Goal: Task Accomplishment & Management: Manage account settings

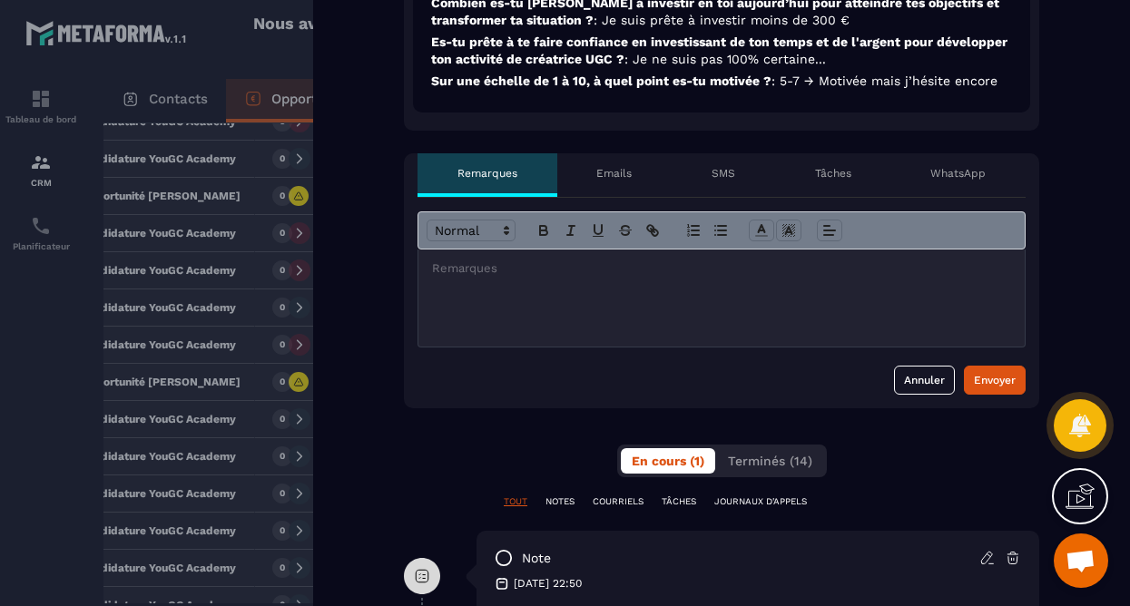
scroll to position [702, 0]
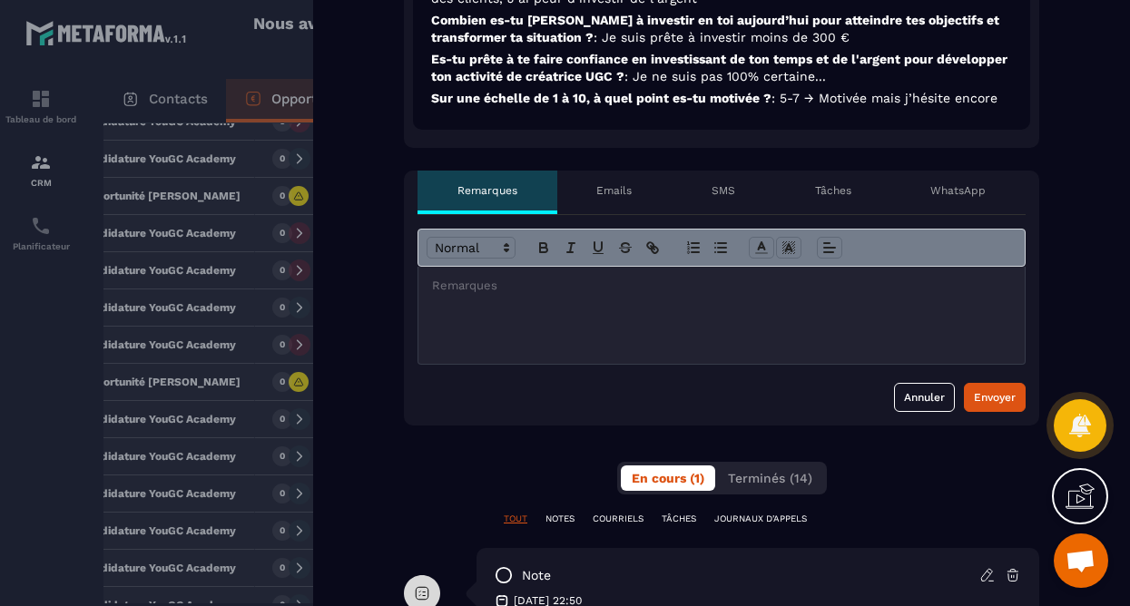
click at [686, 330] on div at bounding box center [721, 315] width 606 height 97
click at [982, 397] on div "Envoyer" at bounding box center [995, 397] width 42 height 18
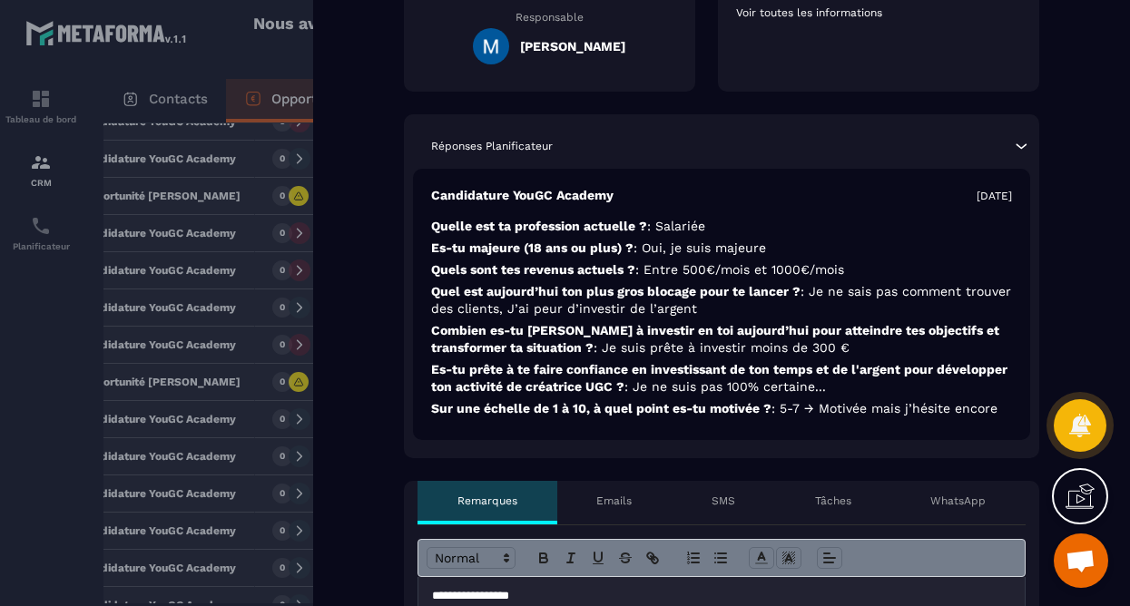
scroll to position [0, 0]
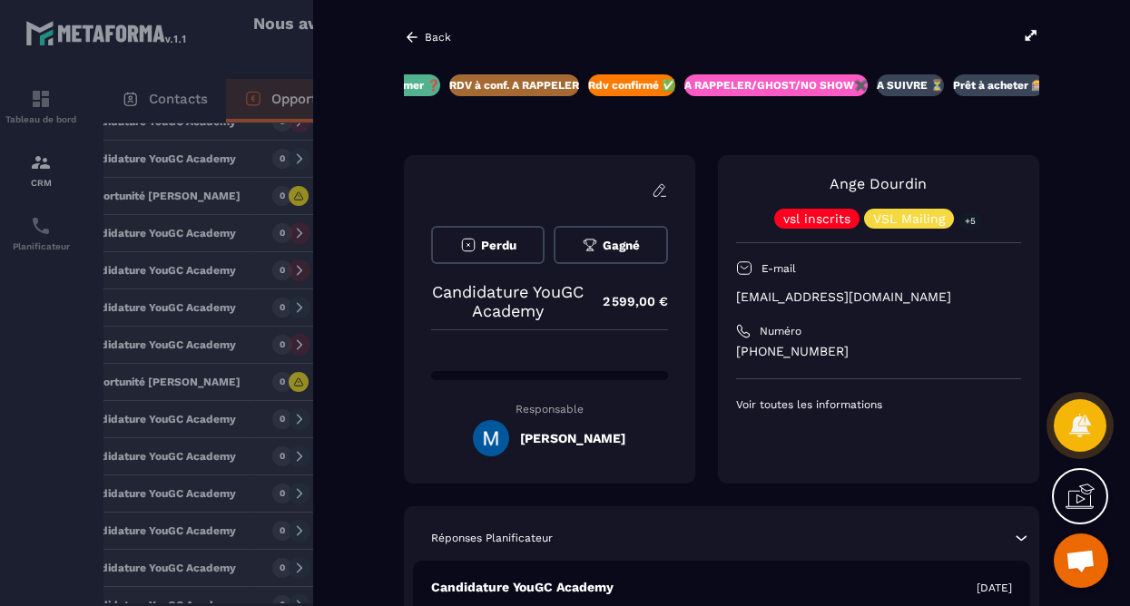
click at [418, 44] on icon at bounding box center [412, 37] width 16 height 16
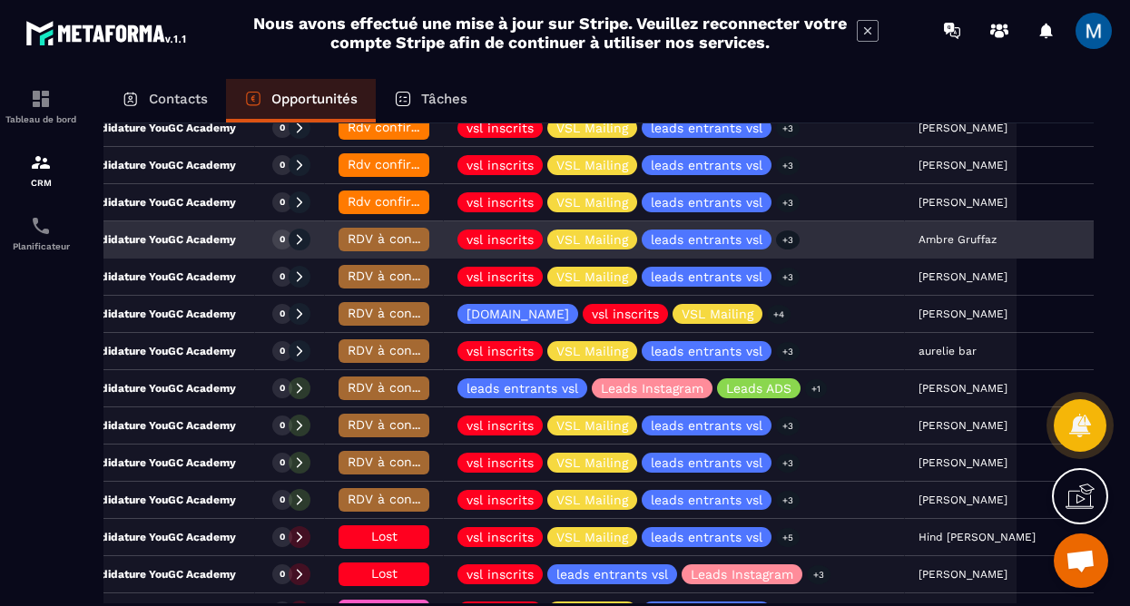
scroll to position [704, 0]
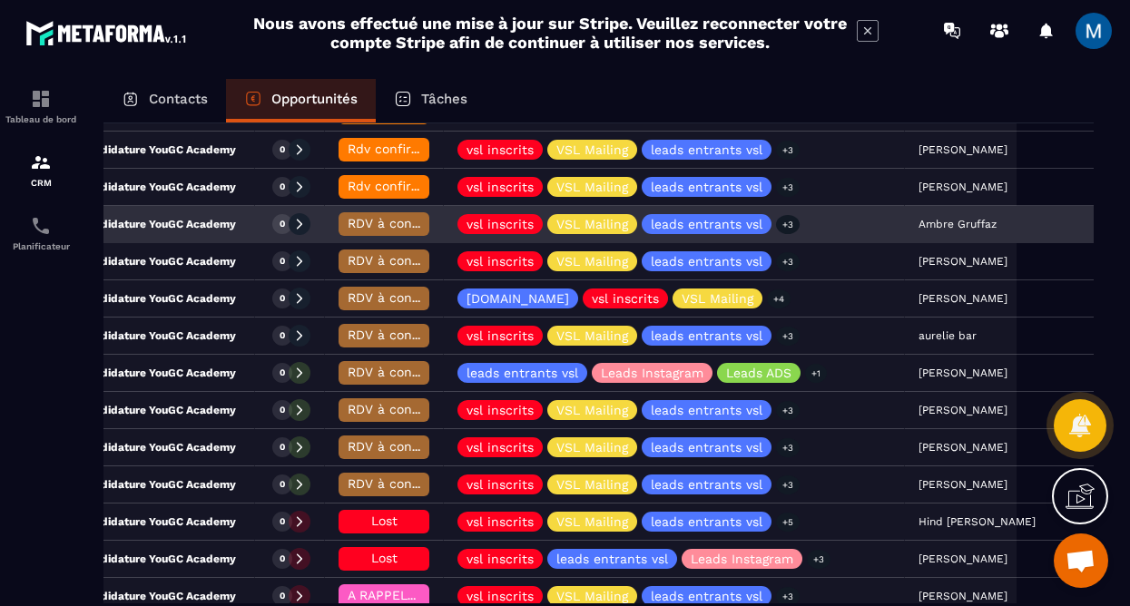
click at [397, 225] on span "RDV à conf. A RAPPELER" at bounding box center [424, 223] width 152 height 15
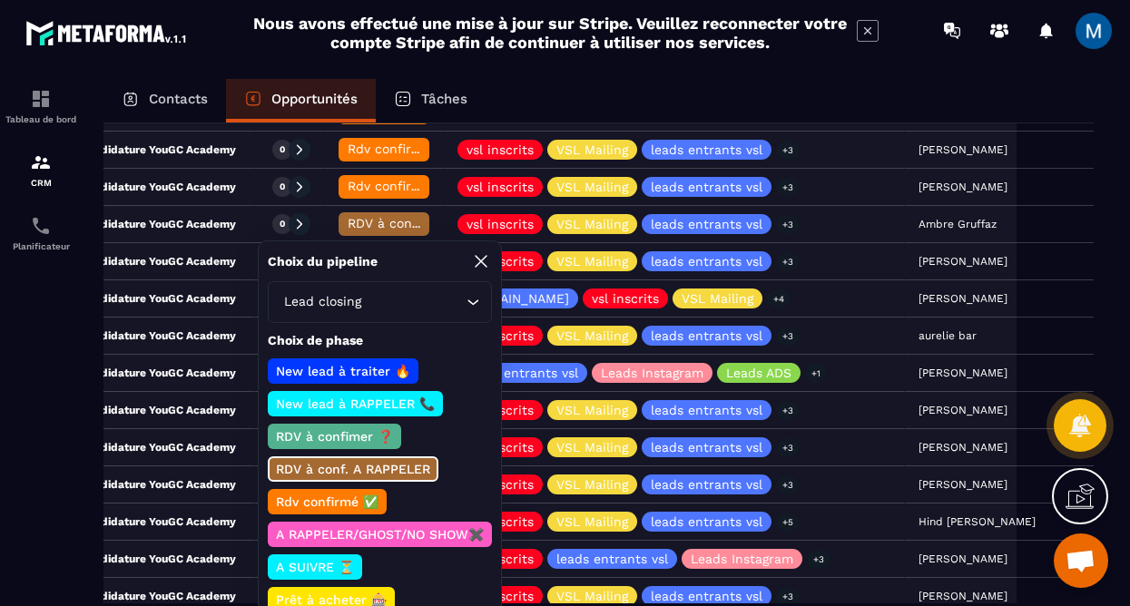
click at [330, 503] on p "Rdv confirmé ✅" at bounding box center [327, 502] width 108 height 18
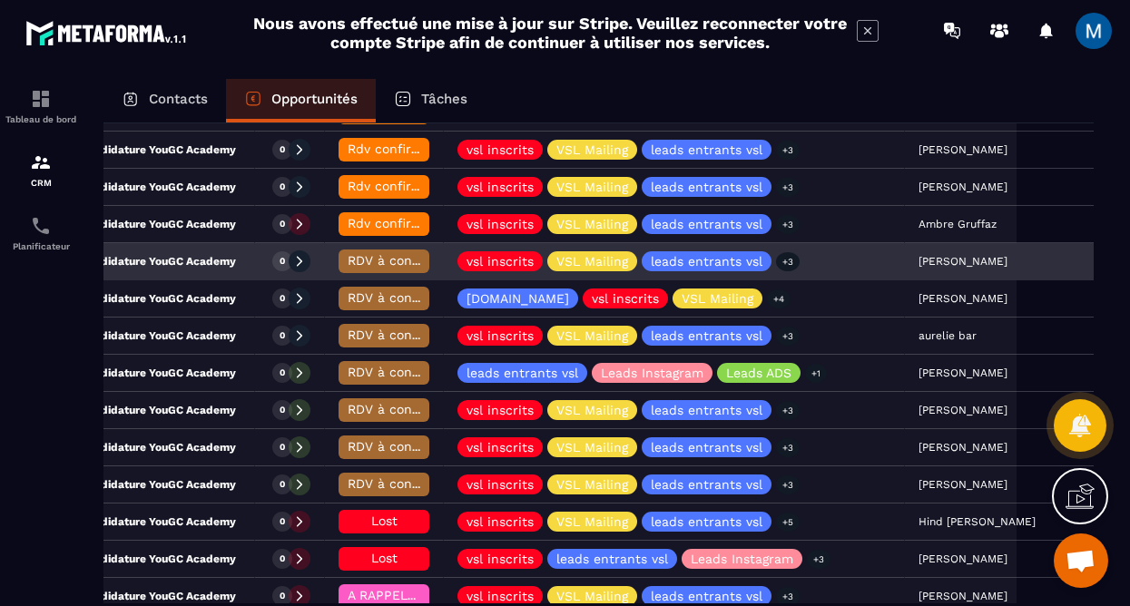
click at [391, 260] on span "RDV à conf. A RAPPELER" at bounding box center [424, 260] width 152 height 15
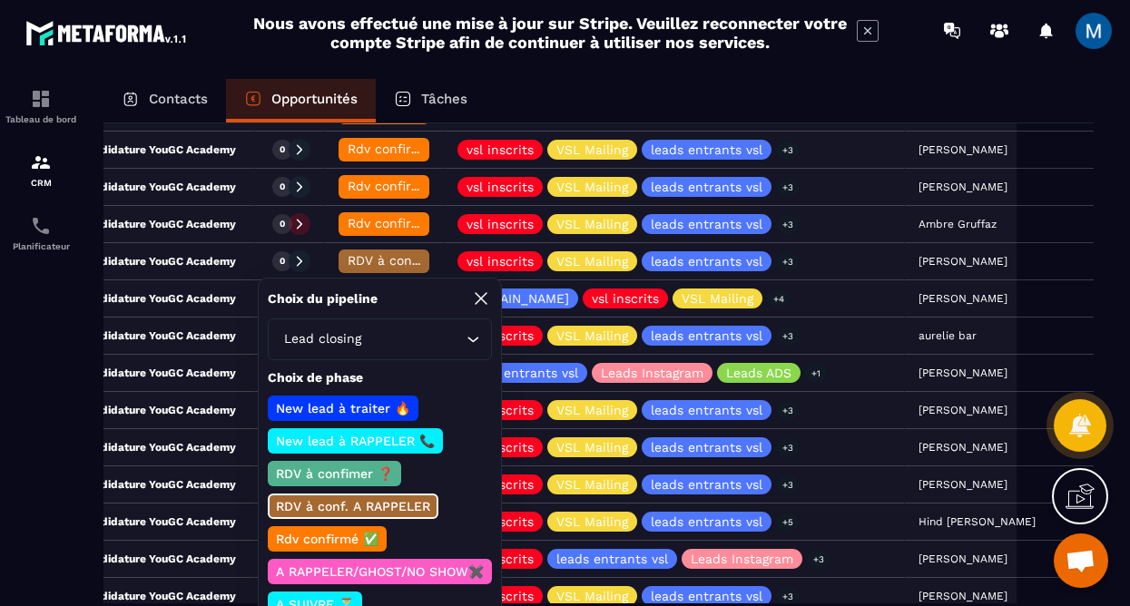
scroll to position [126, 0]
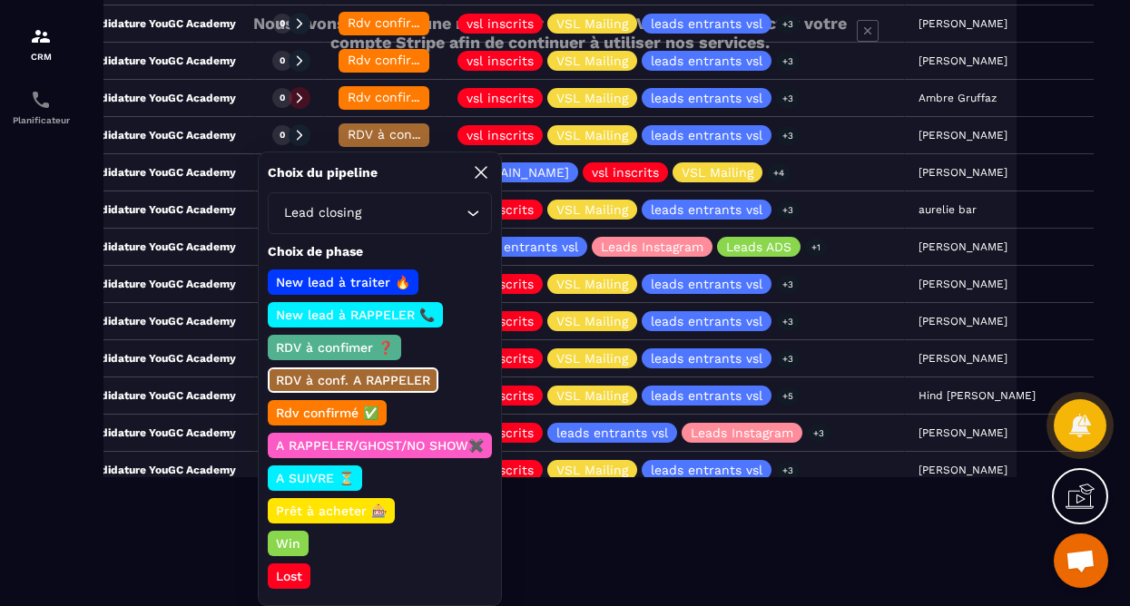
click at [289, 578] on p "Lost" at bounding box center [289, 576] width 32 height 18
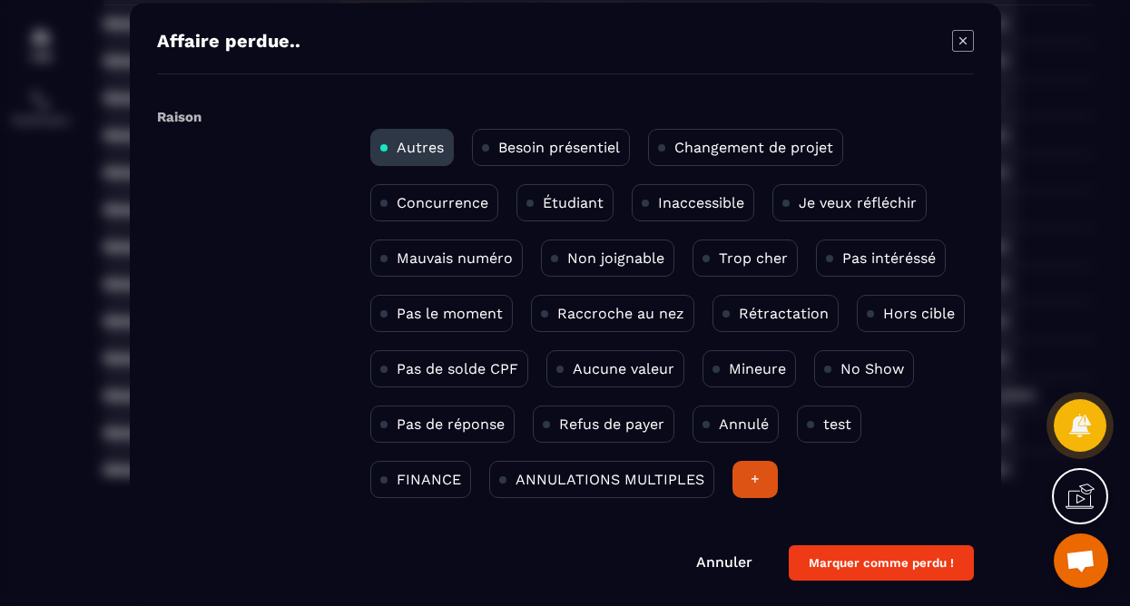
scroll to position [0, 0]
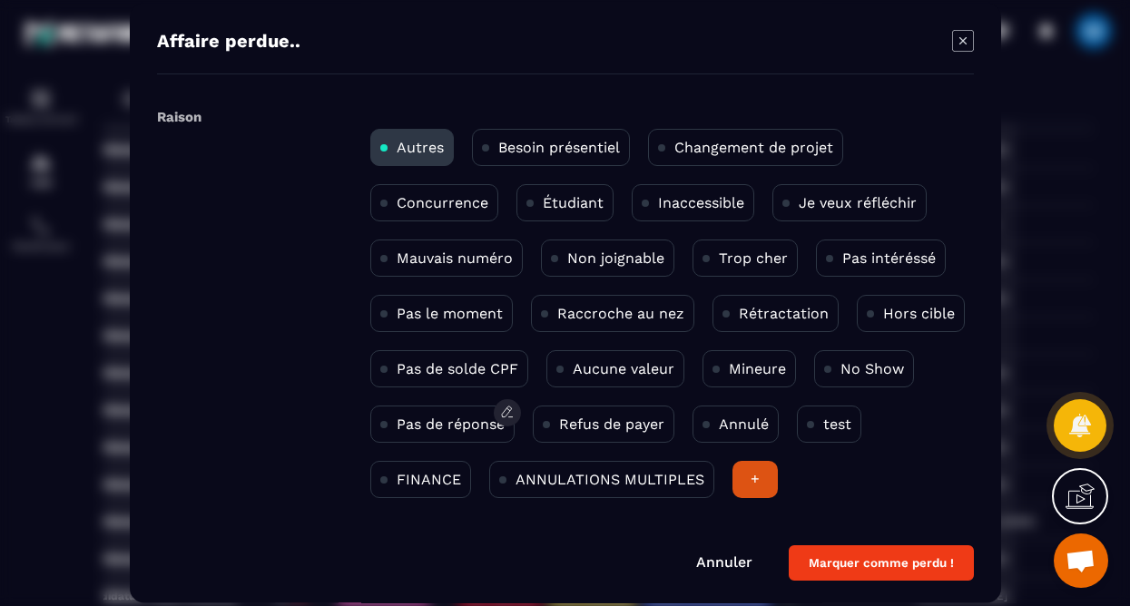
click at [445, 436] on div "Pas de réponse" at bounding box center [442, 424] width 144 height 37
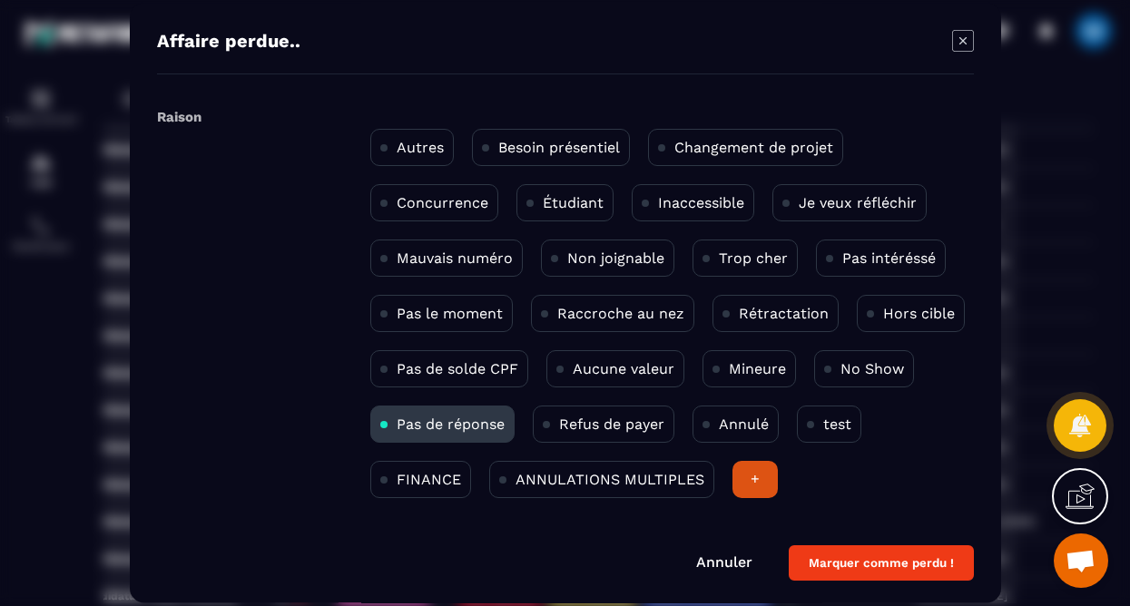
click at [919, 560] on button "Marquer comme perdu !" at bounding box center [881, 562] width 185 height 35
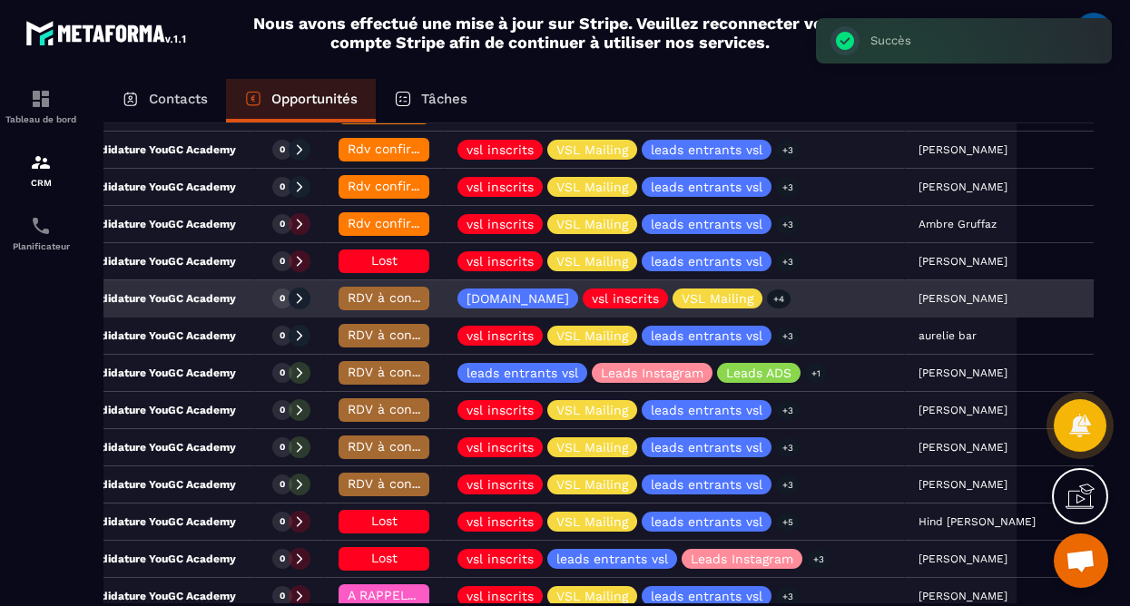
click at [401, 294] on span "RDV à conf. A RAPPELER" at bounding box center [424, 297] width 152 height 15
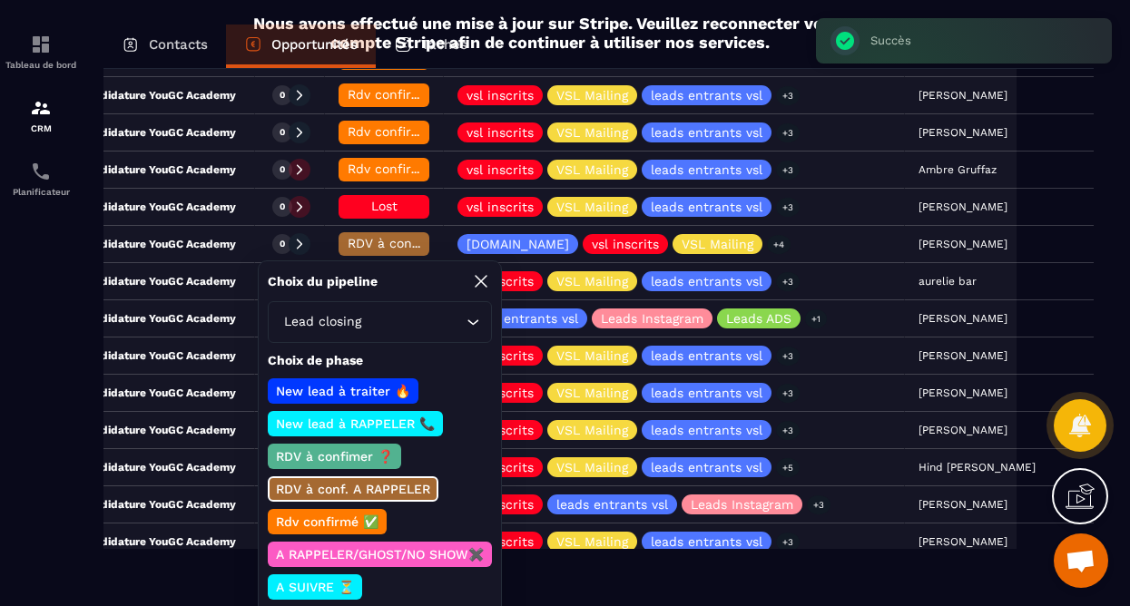
scroll to position [137, 0]
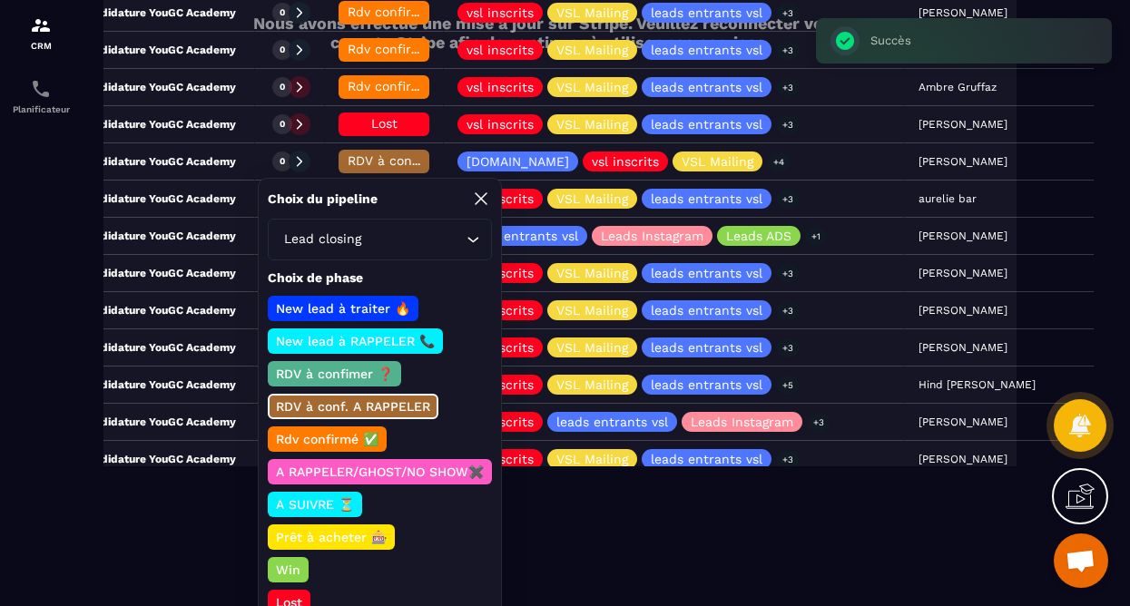
click at [289, 596] on p "Lost" at bounding box center [289, 602] width 32 height 18
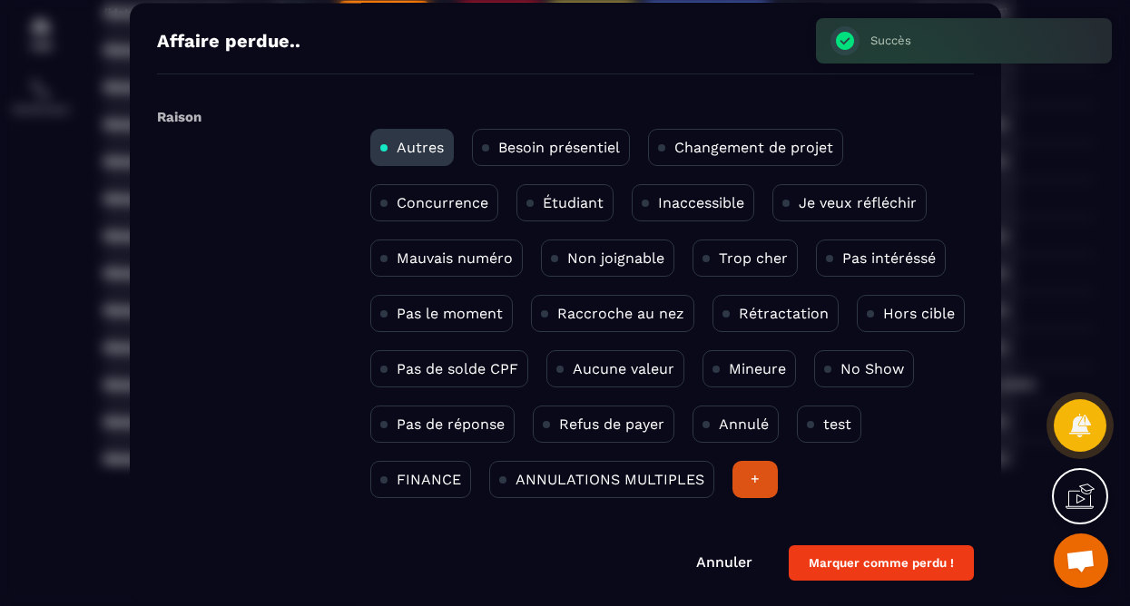
scroll to position [0, 0]
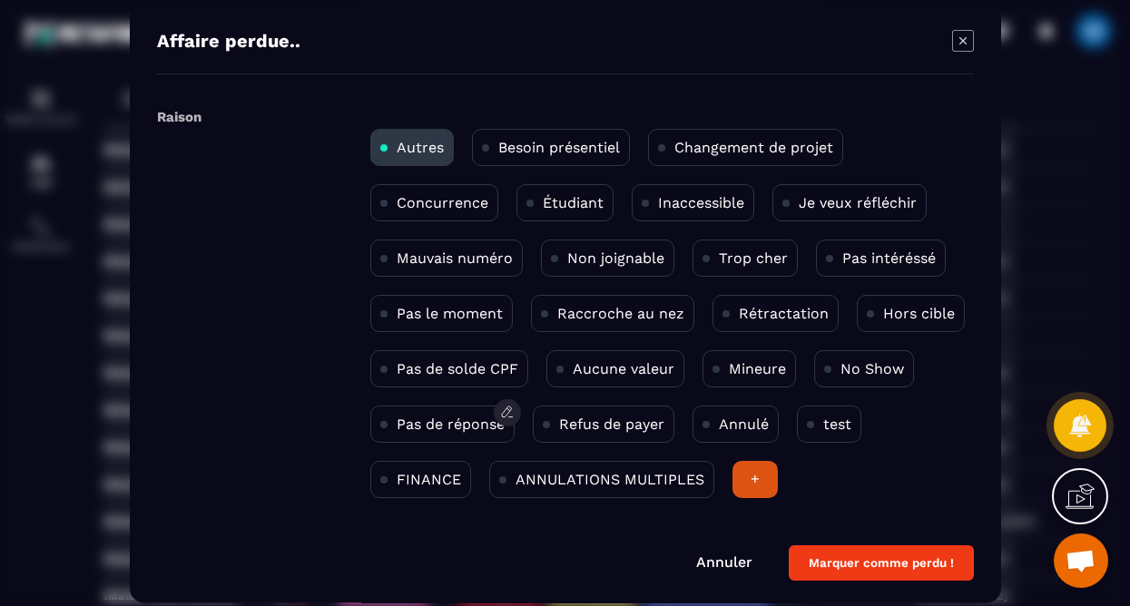
click at [441, 431] on p "Pas de réponse" at bounding box center [451, 424] width 108 height 17
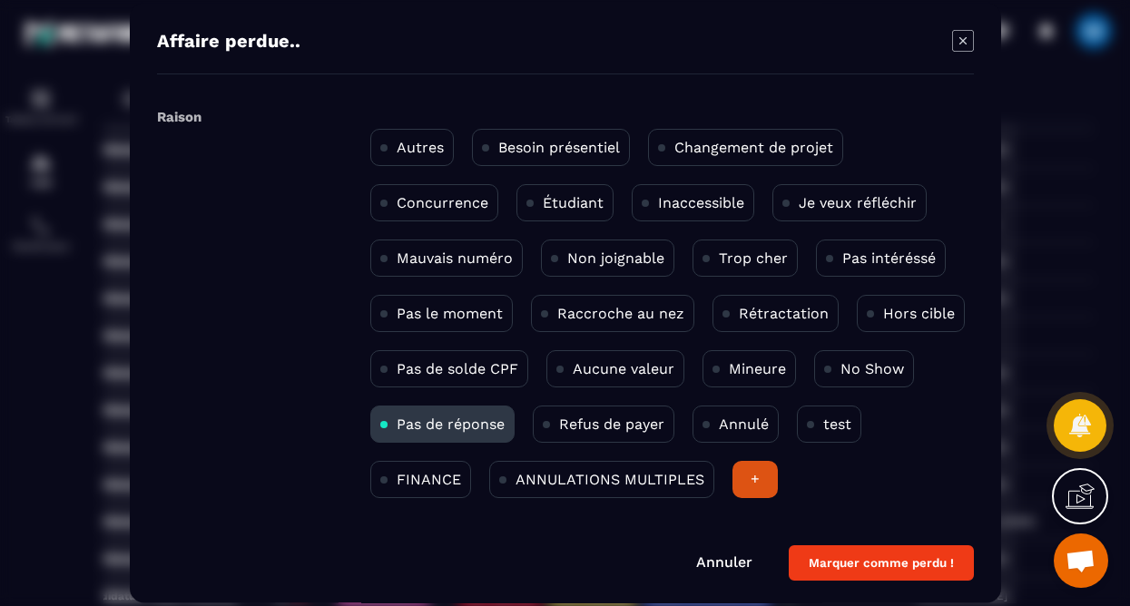
click at [914, 573] on button "Marquer comme perdu !" at bounding box center [881, 562] width 185 height 35
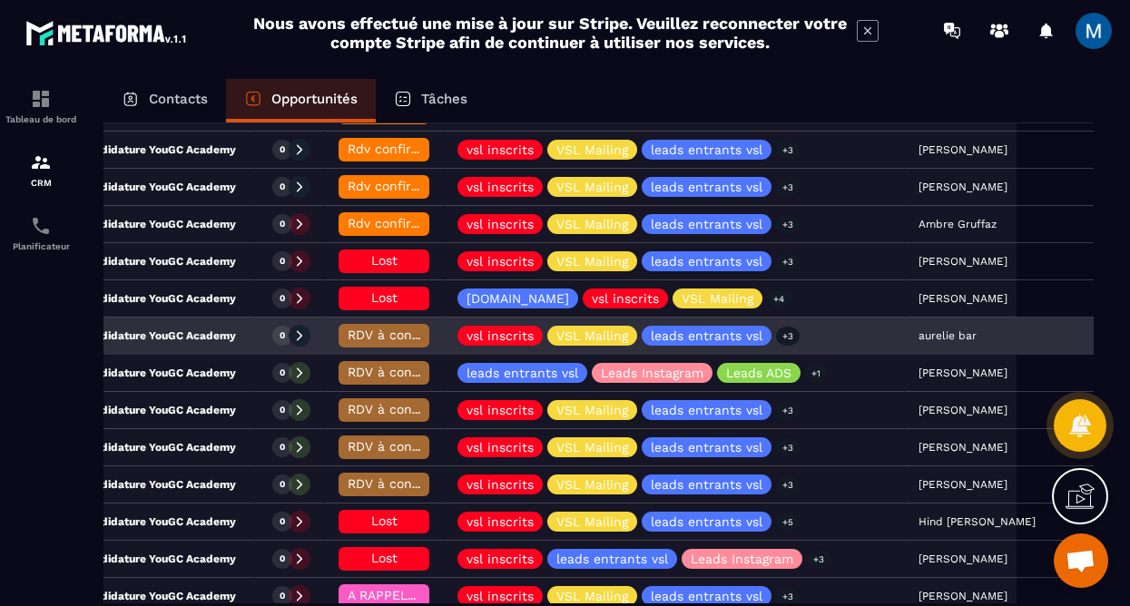
click at [378, 333] on span "RDV à conf. A RAPPELER" at bounding box center [424, 335] width 152 height 15
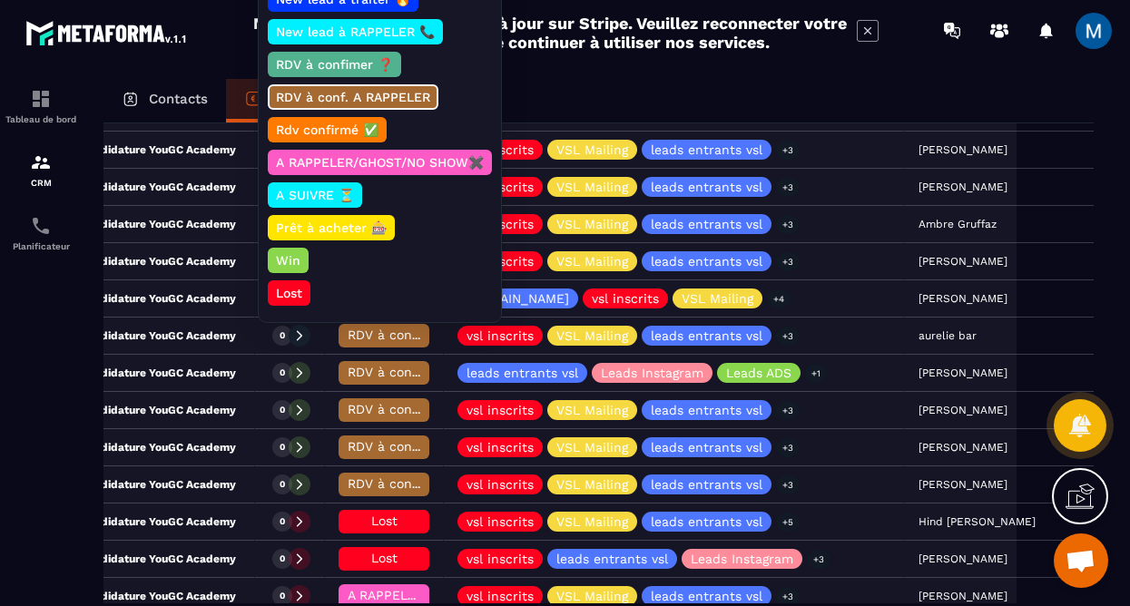
click at [284, 288] on p "Lost" at bounding box center [289, 293] width 32 height 18
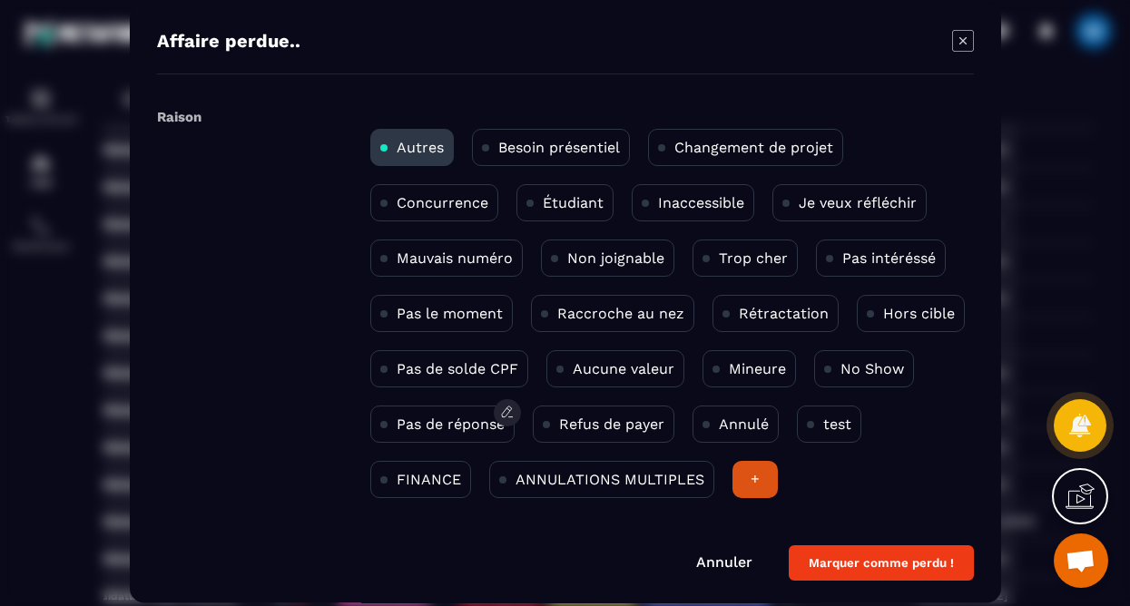
click at [455, 431] on p "Pas de réponse" at bounding box center [451, 424] width 108 height 17
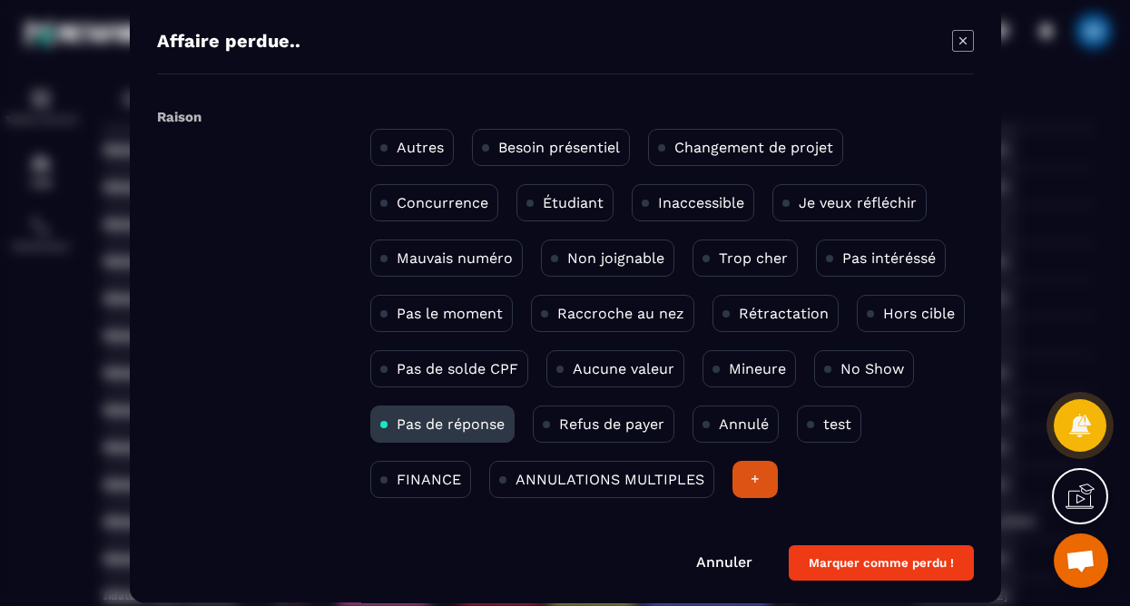
click at [874, 562] on button "Marquer comme perdu !" at bounding box center [881, 562] width 185 height 35
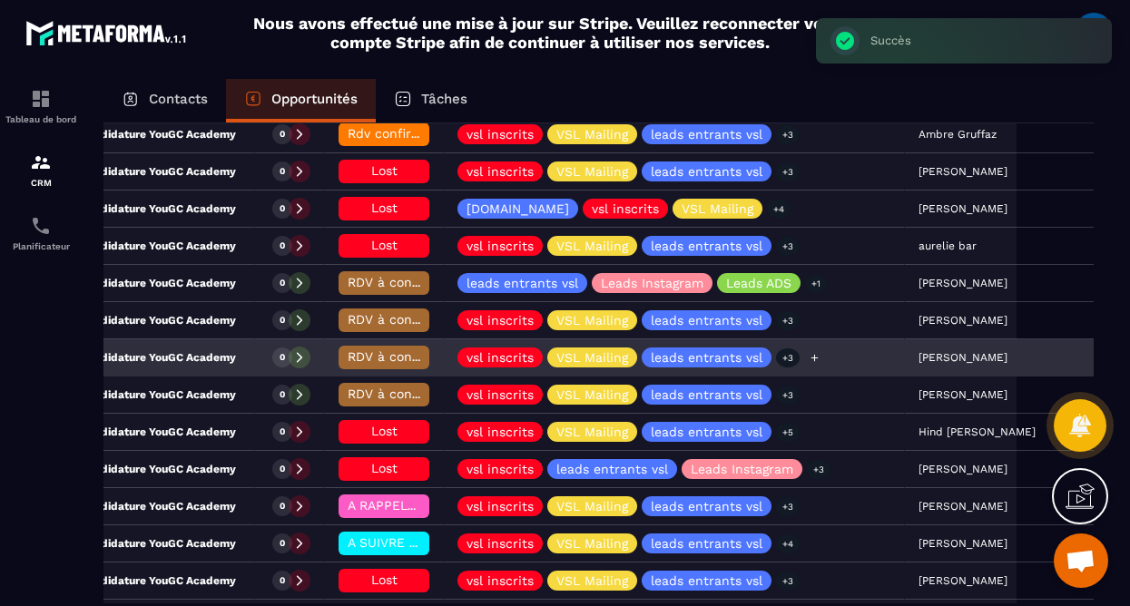
scroll to position [801, 0]
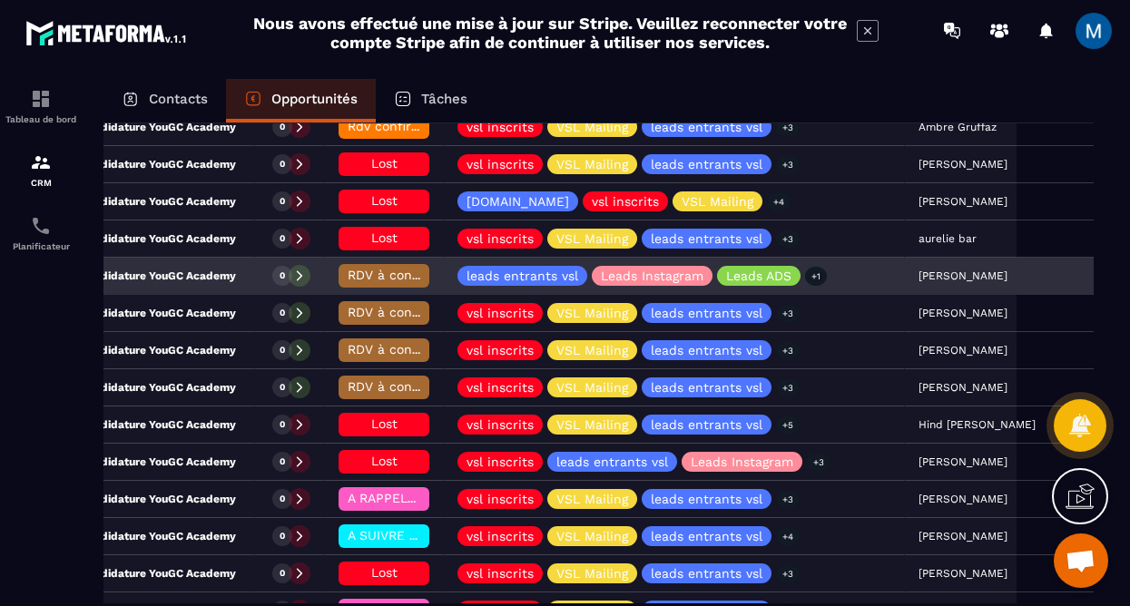
click at [378, 279] on span "RDV à conf. A RAPPELER" at bounding box center [424, 275] width 152 height 15
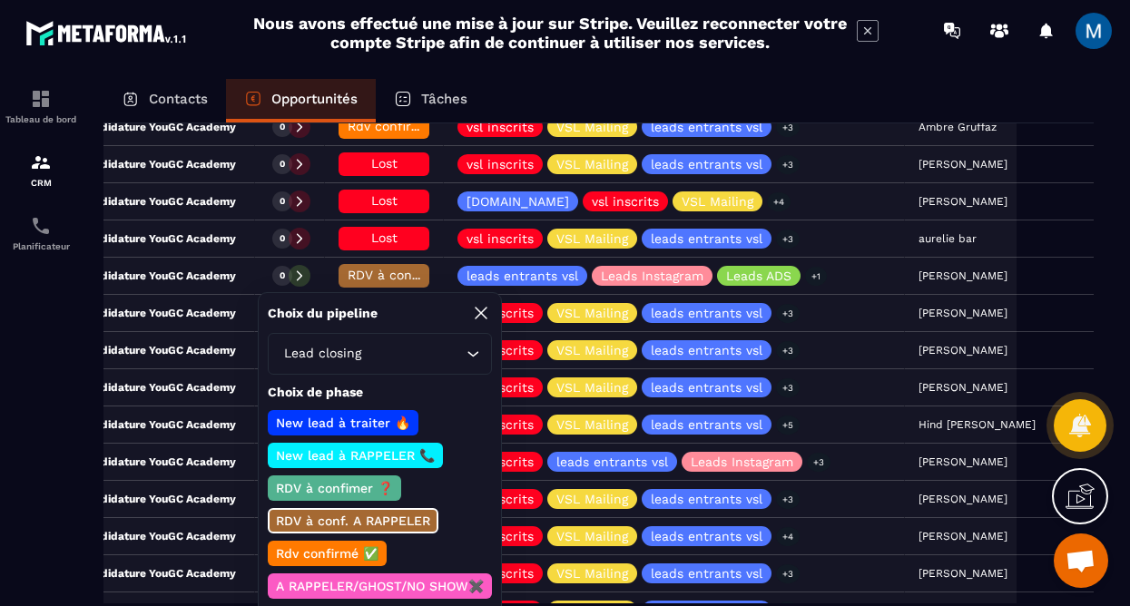
click at [393, 583] on p "A RAPPELER/GHOST/NO SHOW✖️" at bounding box center [379, 586] width 213 height 18
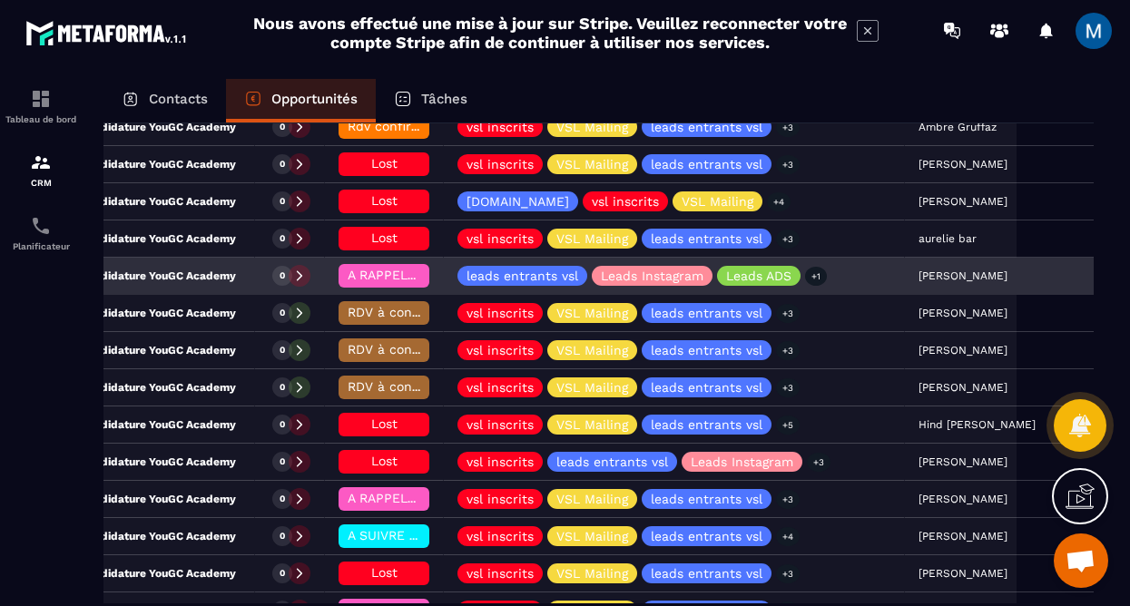
click at [214, 269] on p "Candidature YouGC Academy" at bounding box center [139, 276] width 191 height 15
